Goal: Task Accomplishment & Management: Manage account settings

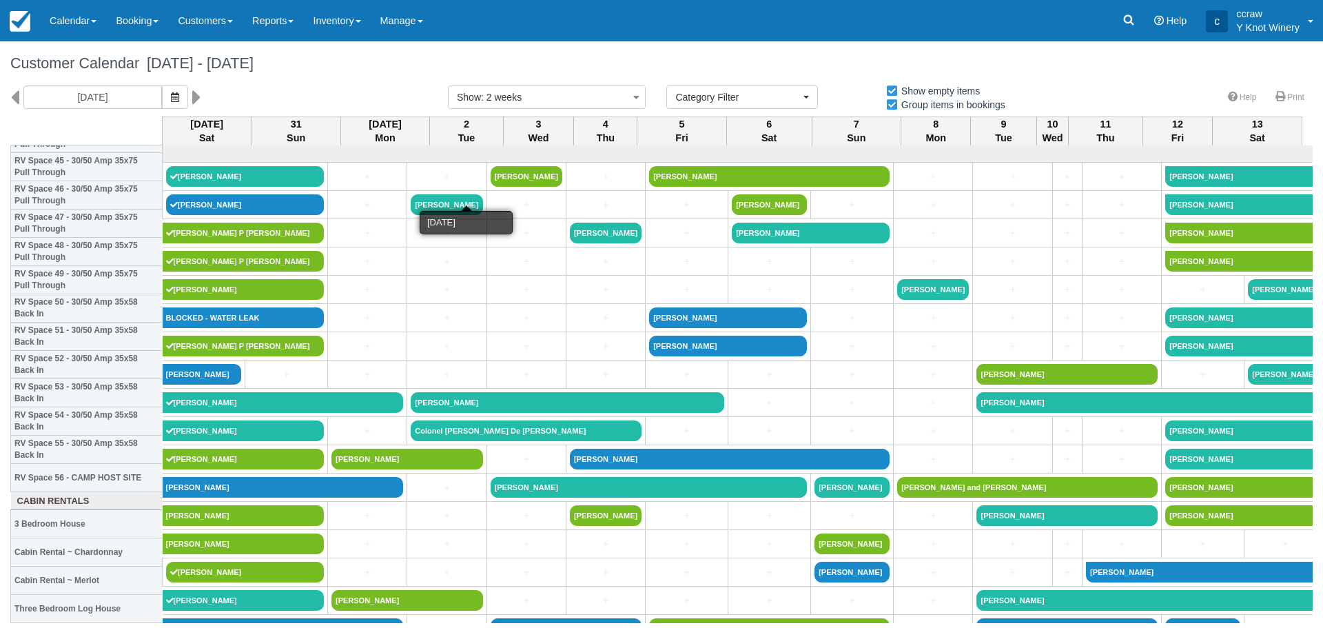
select select
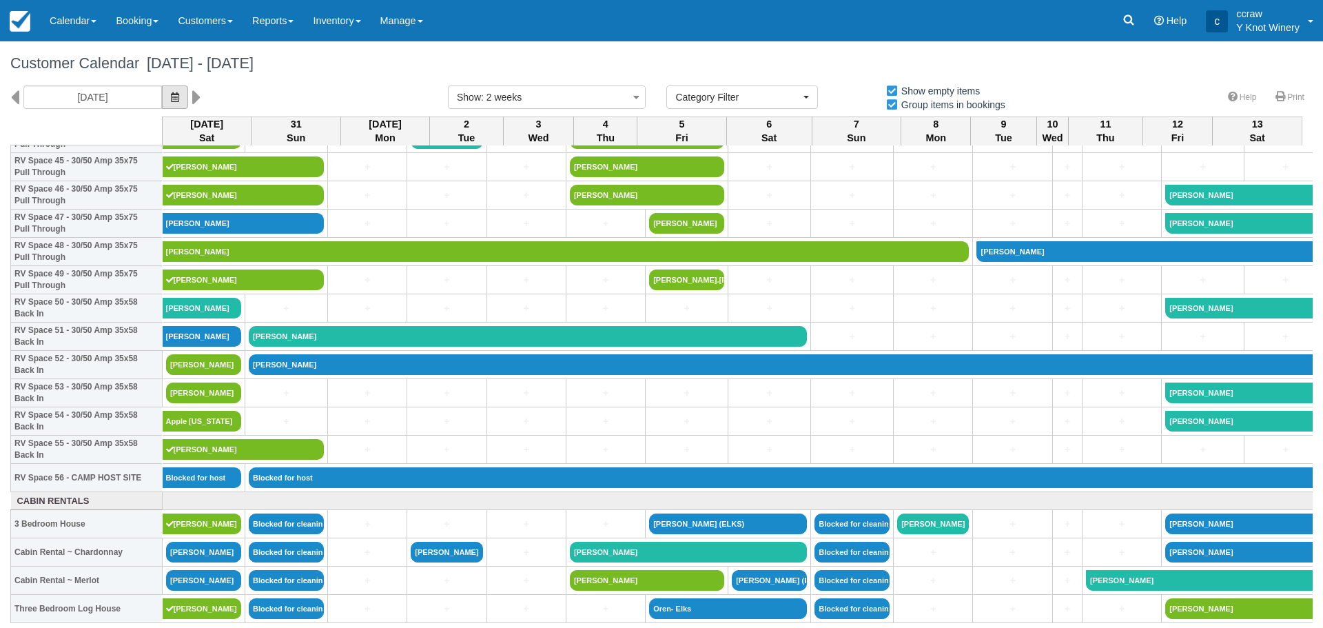
click at [173, 99] on icon "button" at bounding box center [175, 97] width 8 height 10
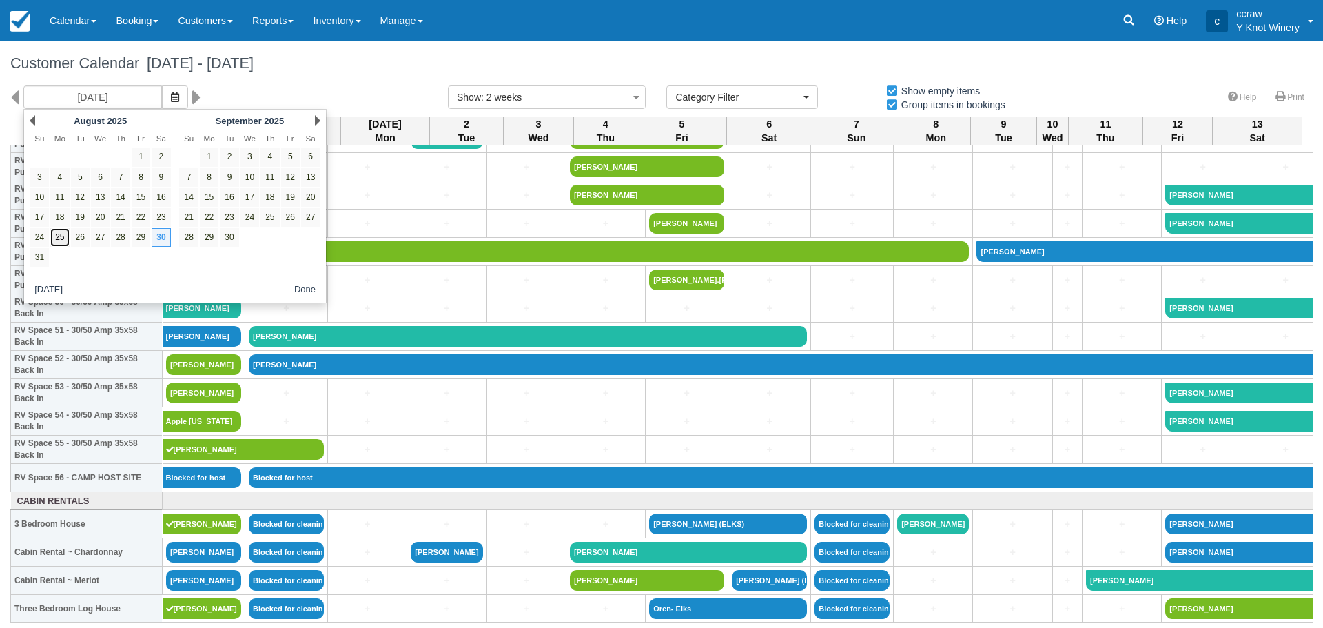
click at [60, 239] on link "25" at bounding box center [59, 237] width 19 height 19
type input "08/25/25"
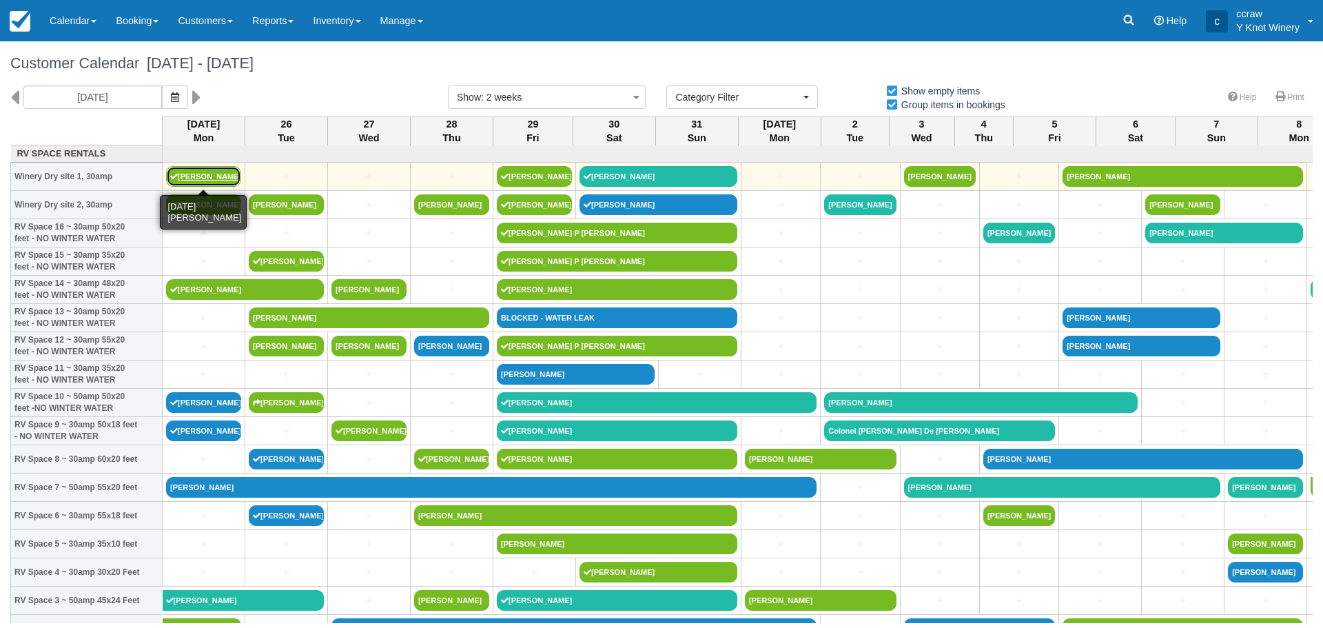
click at [189, 172] on link "Christine Mandley" at bounding box center [203, 176] width 75 height 21
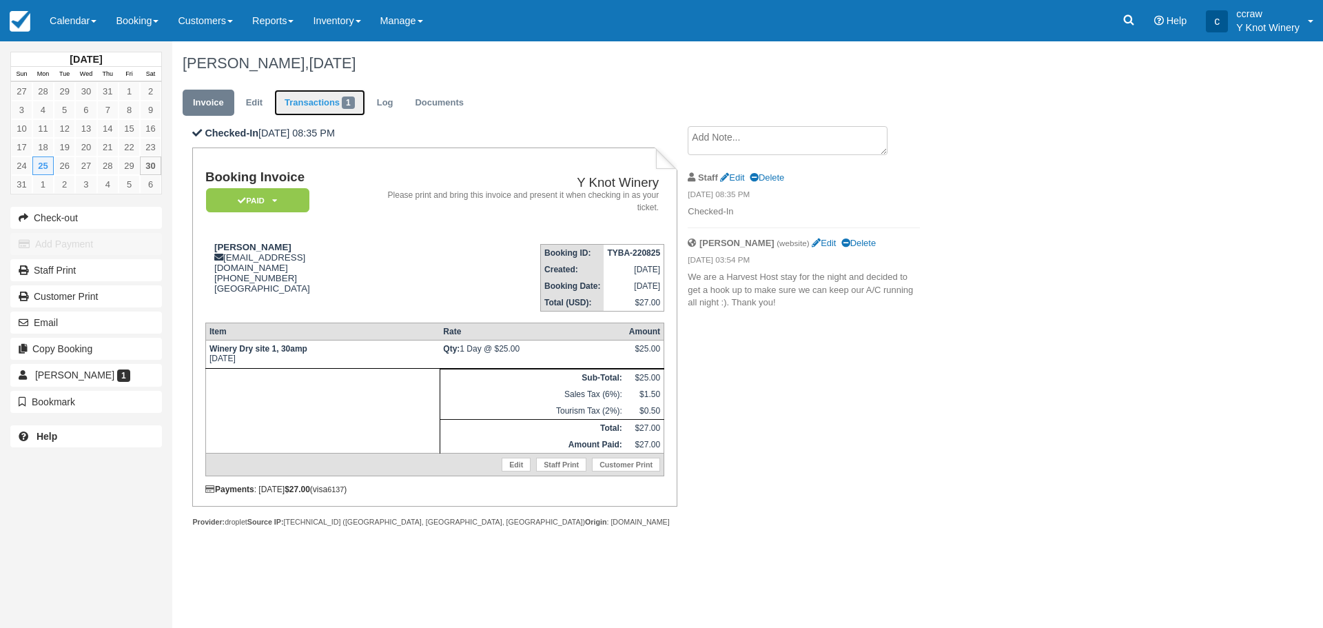
click at [298, 101] on link "Transactions 1" at bounding box center [319, 103] width 91 height 27
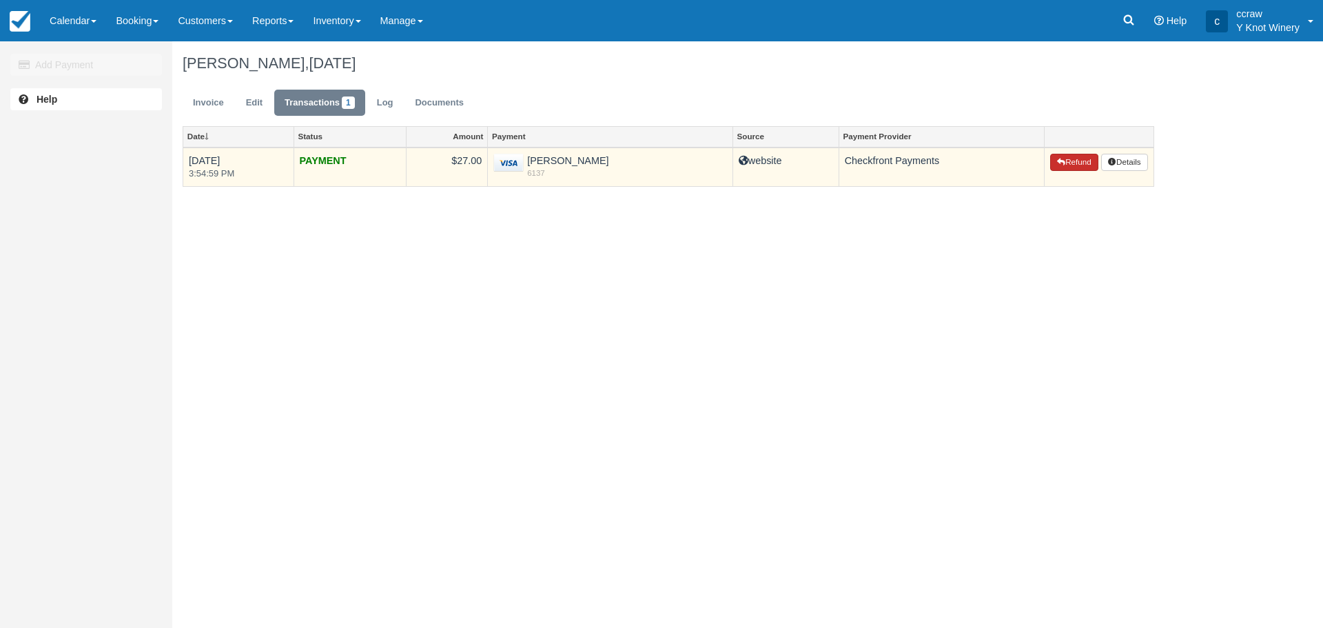
click at [1063, 165] on button "Refund" at bounding box center [1074, 163] width 48 height 18
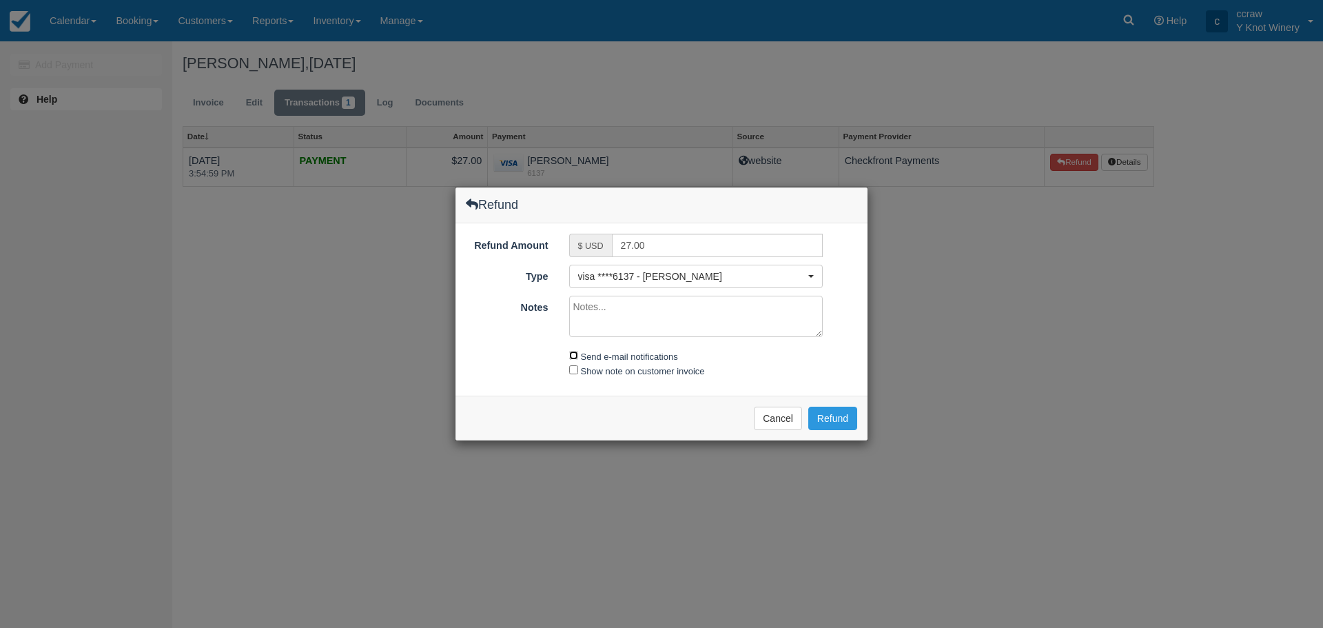
click at [574, 353] on input "Send e-mail notifications" at bounding box center [573, 355] width 9 height 9
checkbox input "true"
click at [839, 422] on button "Refund" at bounding box center [832, 417] width 49 height 23
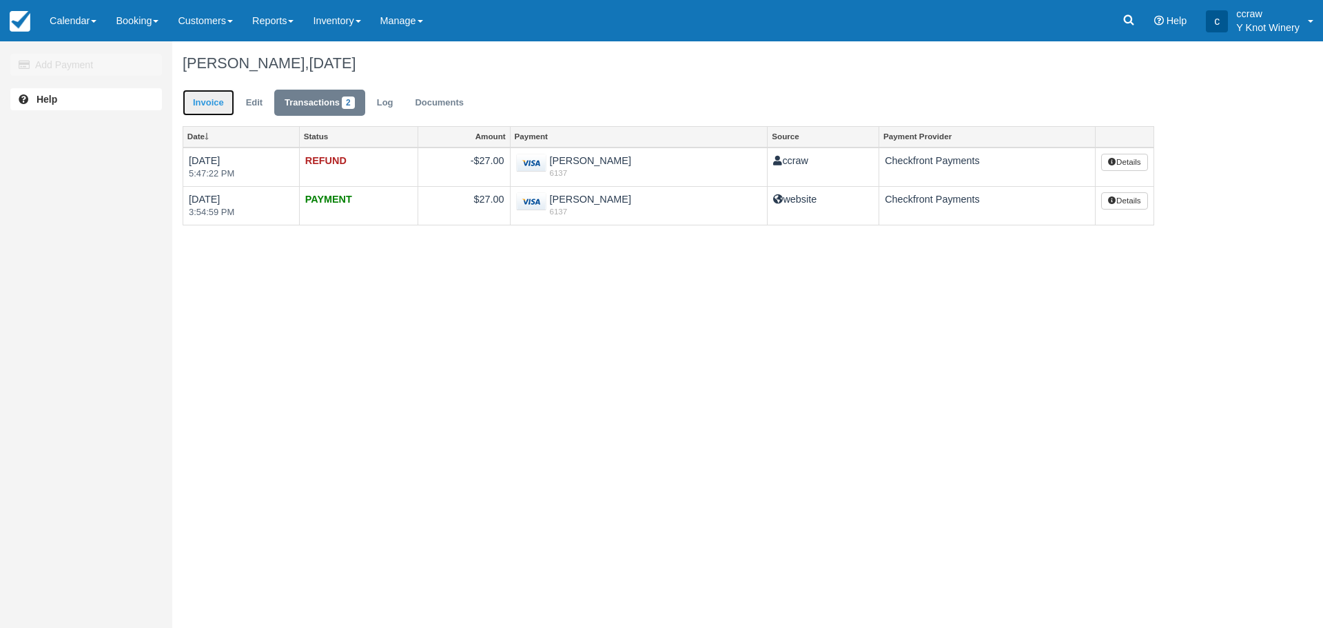
click at [207, 99] on link "Invoice" at bounding box center [209, 103] width 52 height 27
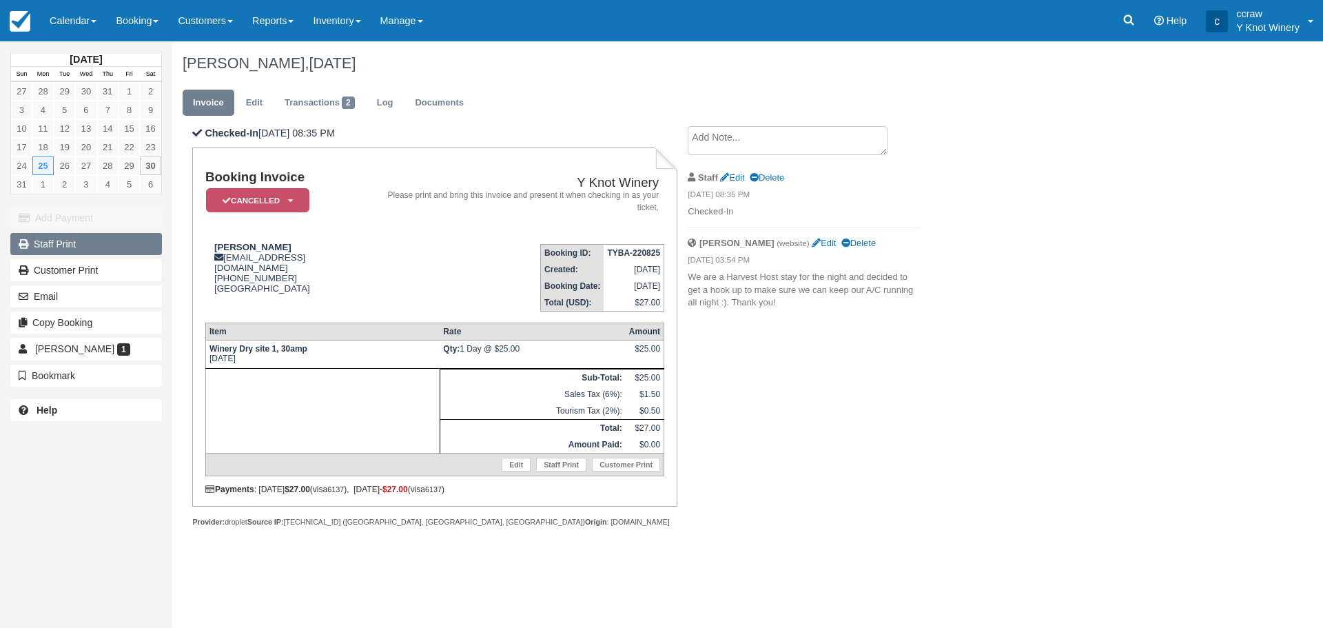
click at [61, 247] on link "Staff Print" at bounding box center [86, 244] width 152 height 22
click at [67, 30] on link "Calendar" at bounding box center [73, 20] width 66 height 41
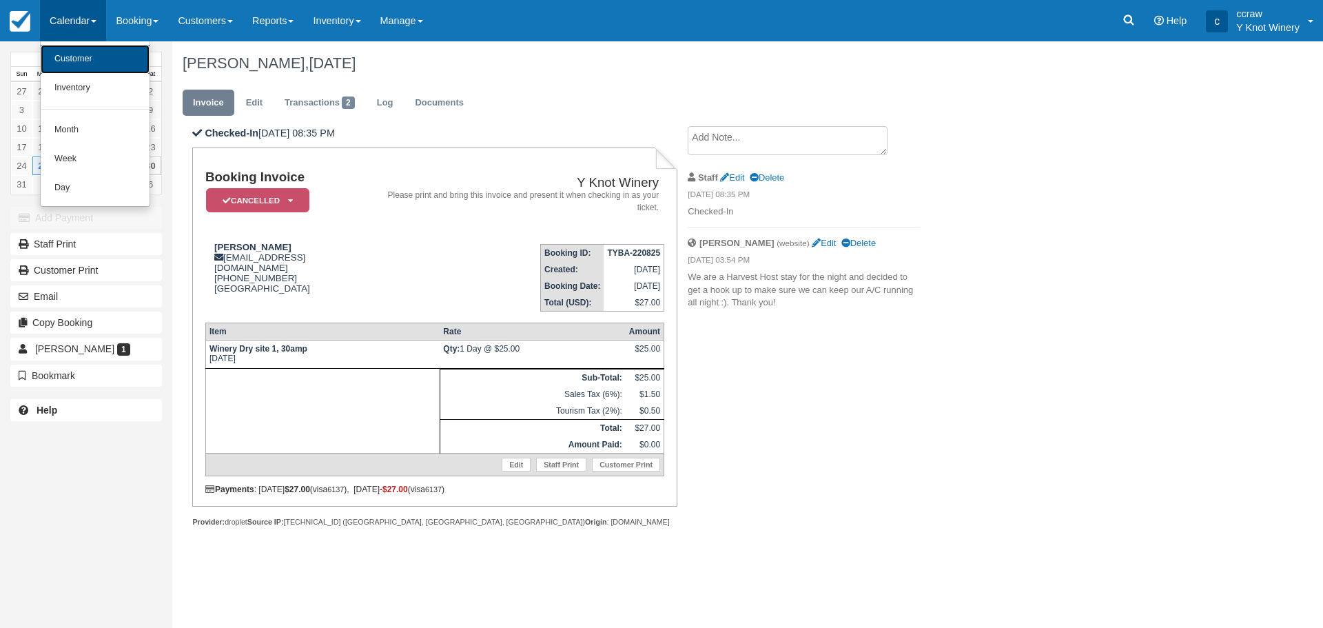
click at [66, 56] on link "Customer" at bounding box center [95, 59] width 109 height 29
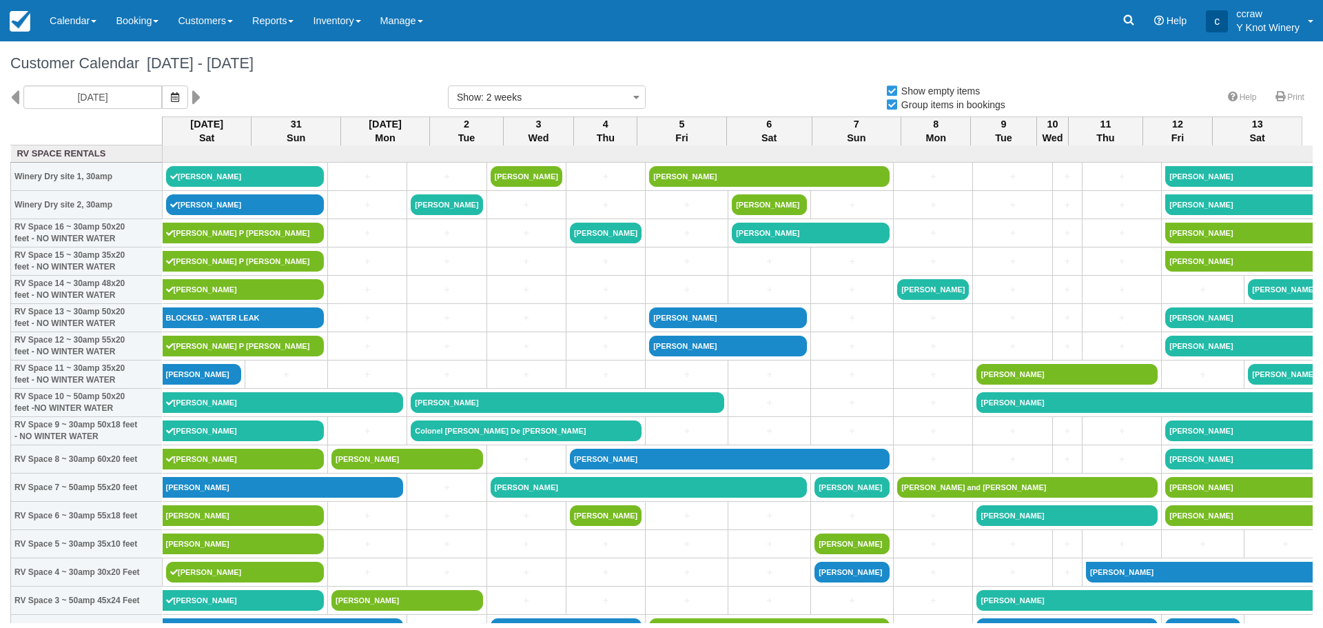
select select
